Goal: Check status

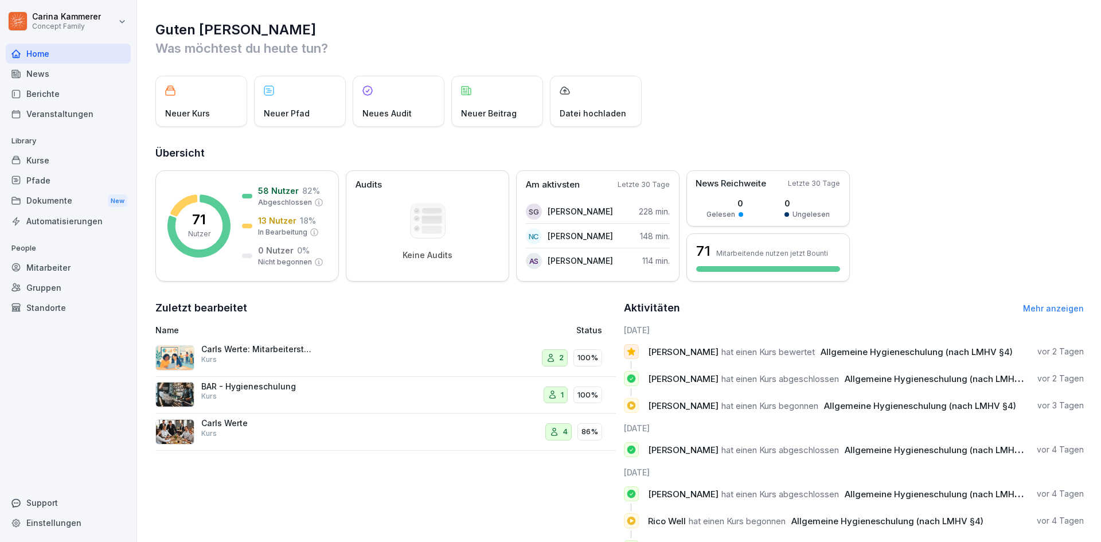
click at [72, 102] on div "Berichte" at bounding box center [68, 94] width 125 height 20
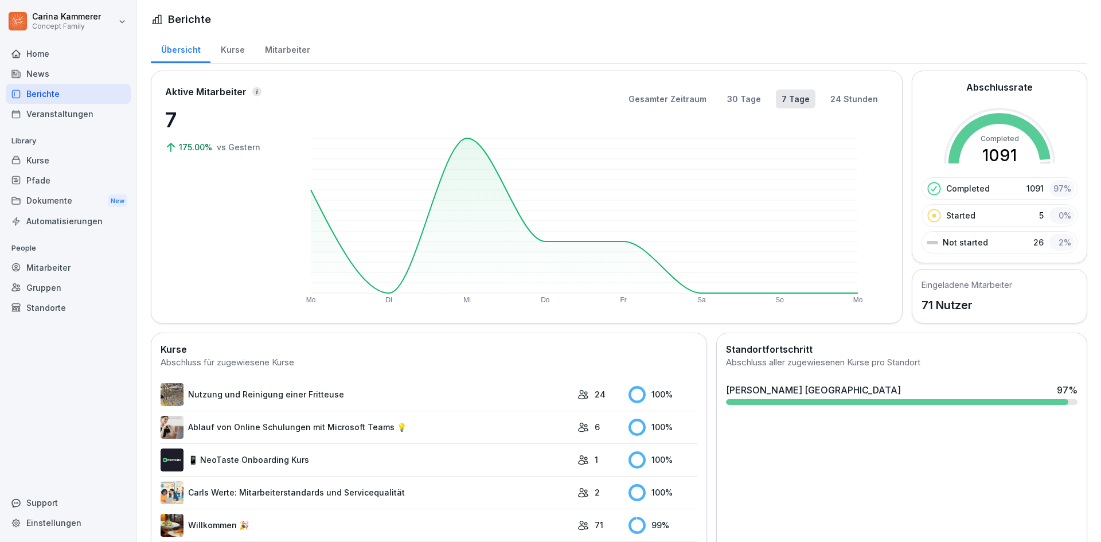
click at [287, 52] on div "Mitarbeiter" at bounding box center [287, 48] width 65 height 29
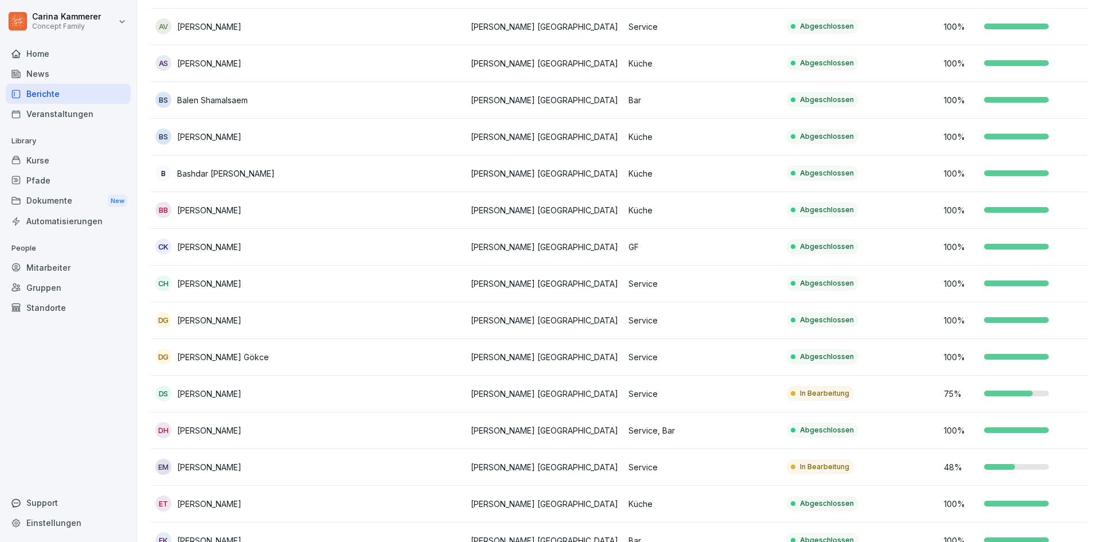
scroll to position [287, 0]
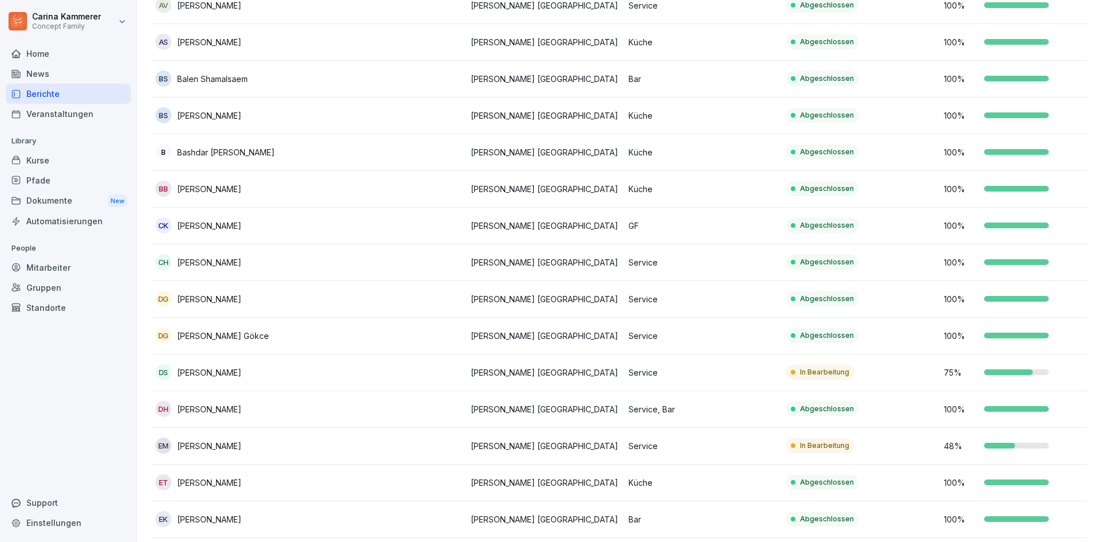
click at [895, 299] on td "Abgeschlossen" at bounding box center [861, 299] width 158 height 37
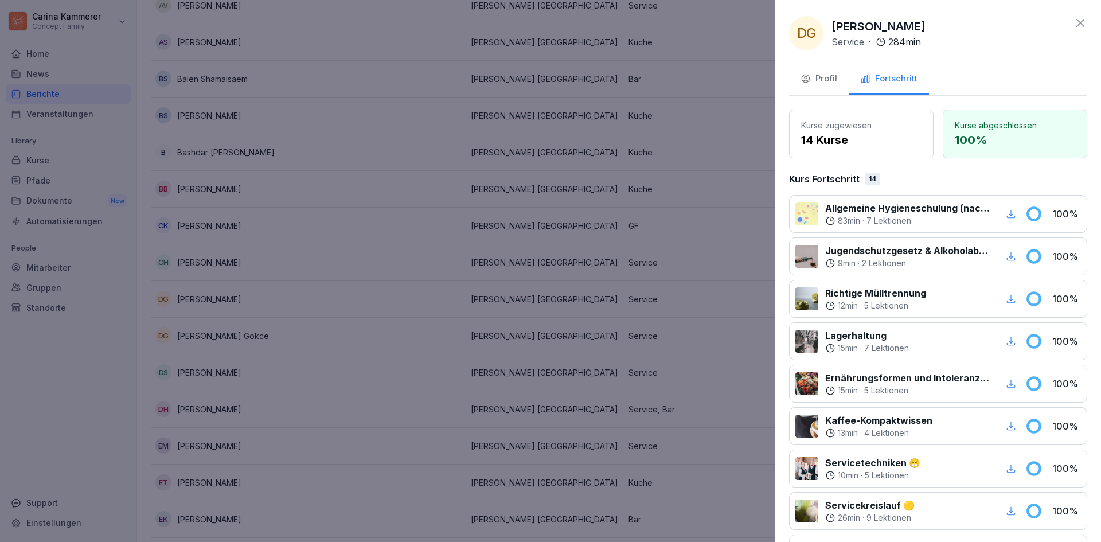
click at [1006, 211] on icon "button" at bounding box center [1011, 214] width 10 height 10
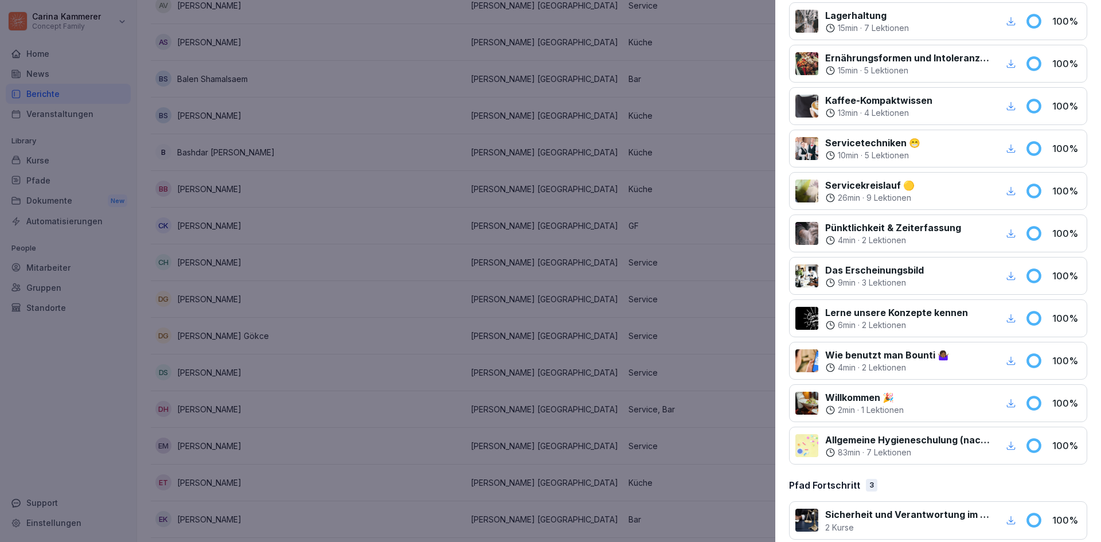
scroll to position [344, 0]
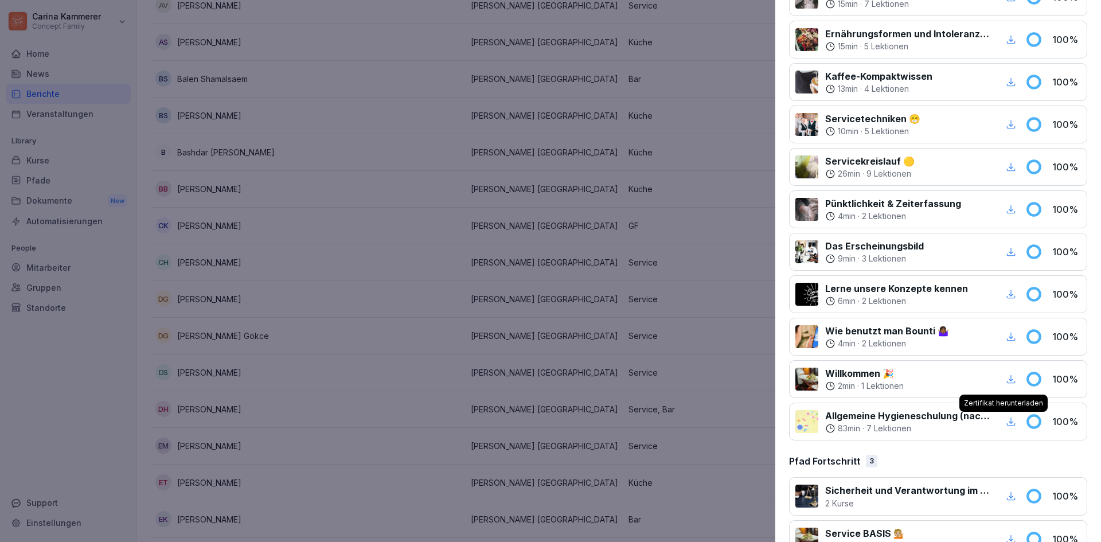
click at [1006, 419] on icon "button" at bounding box center [1011, 421] width 10 height 10
click at [641, 258] on div at bounding box center [550, 271] width 1101 height 542
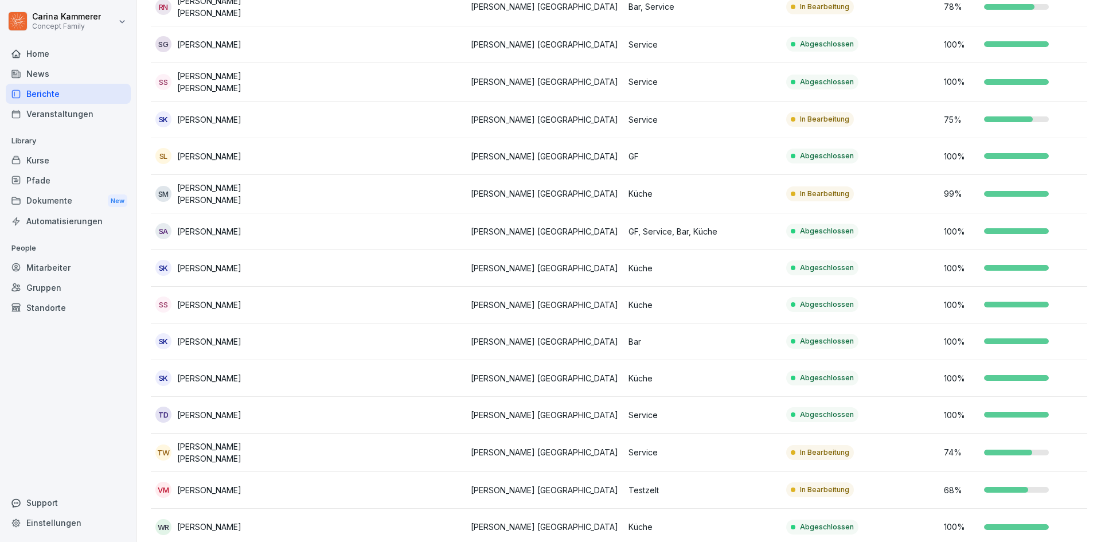
scroll to position [2218, 0]
